Goal: Transaction & Acquisition: Purchase product/service

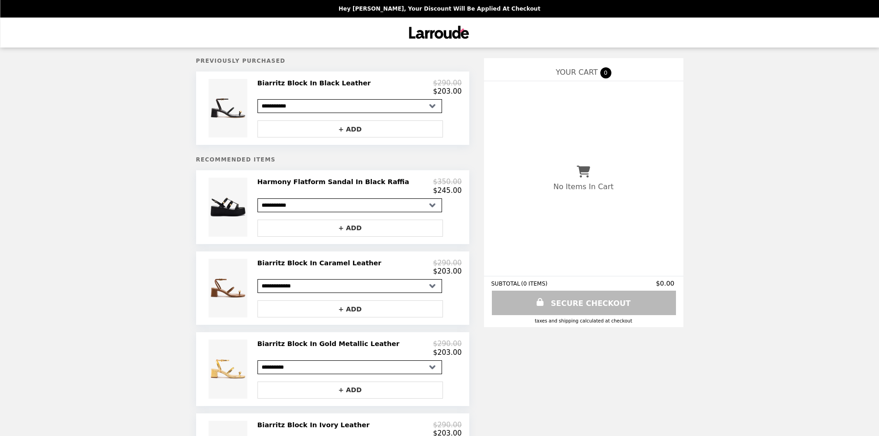
select select "**********"
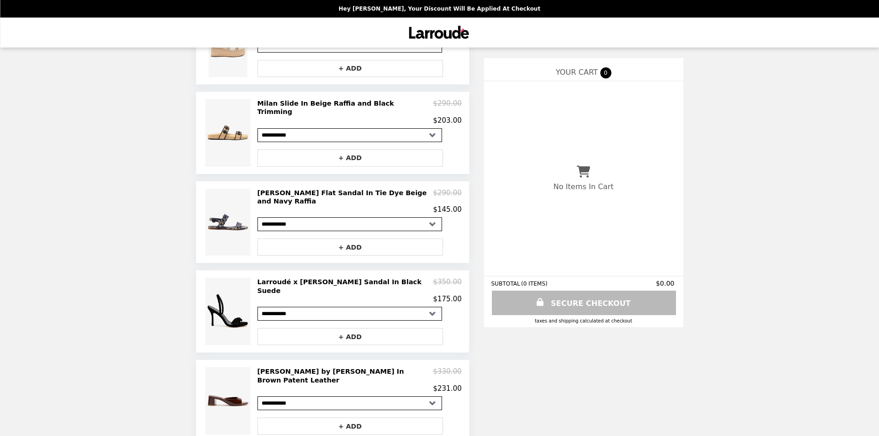
scroll to position [580, 0]
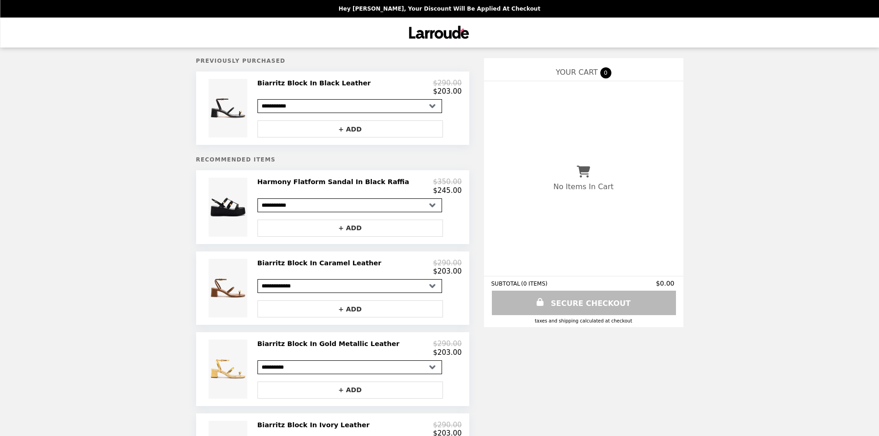
select select "**********"
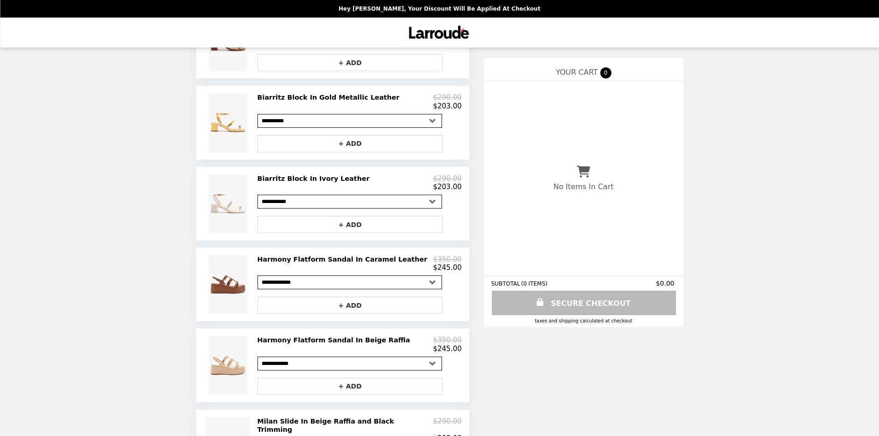
scroll to position [277, 0]
